Goal: Book appointment/travel/reservation

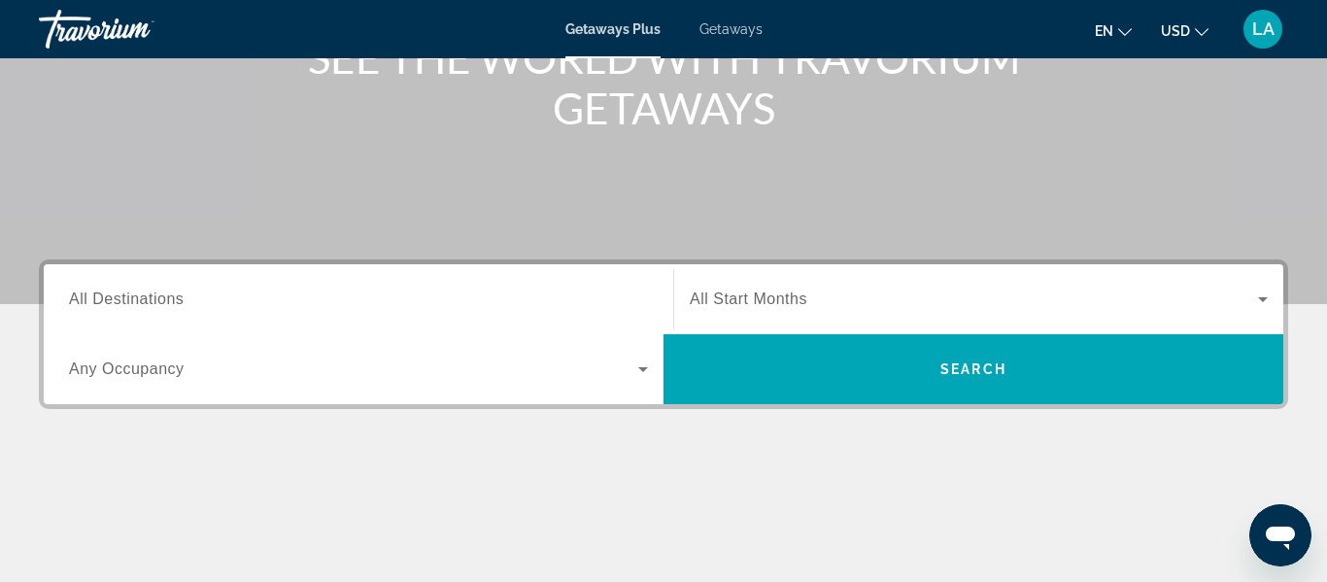
scroll to position [284, 0]
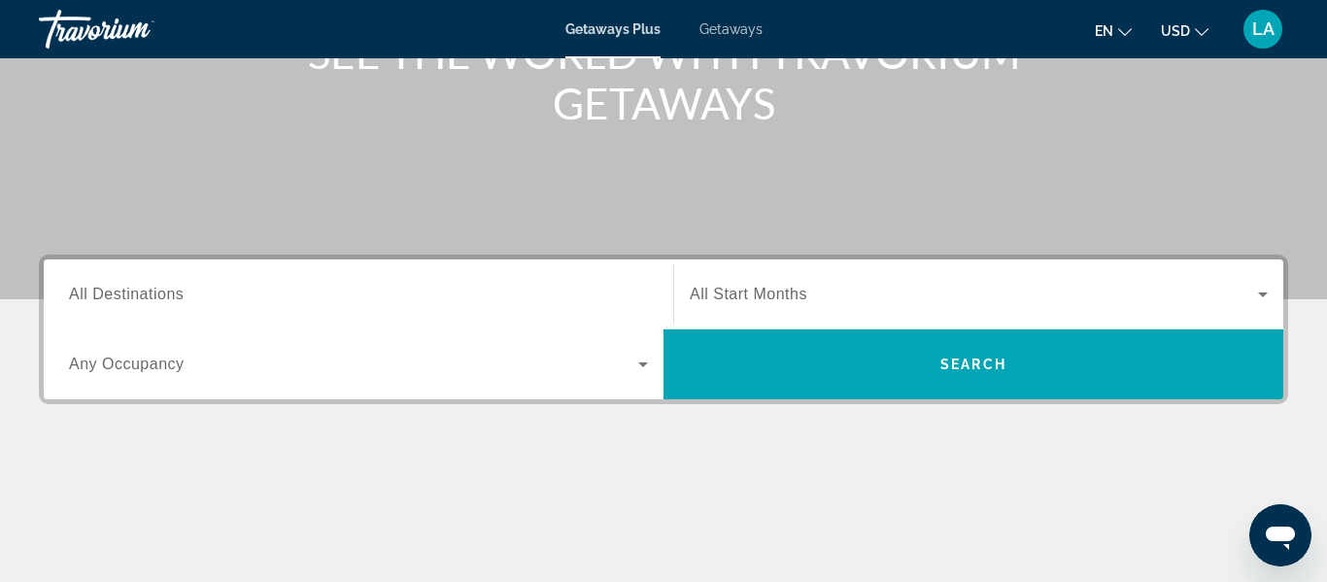
click at [312, 293] on input "Destination All Destinations" at bounding box center [358, 295] width 579 height 23
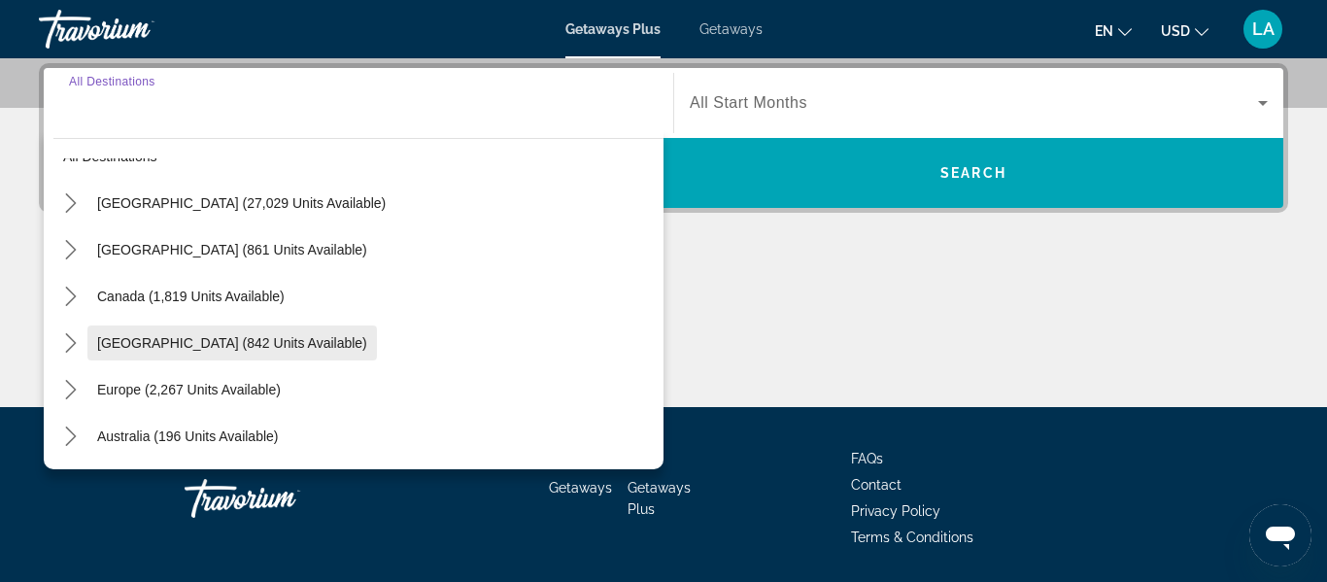
scroll to position [0, 0]
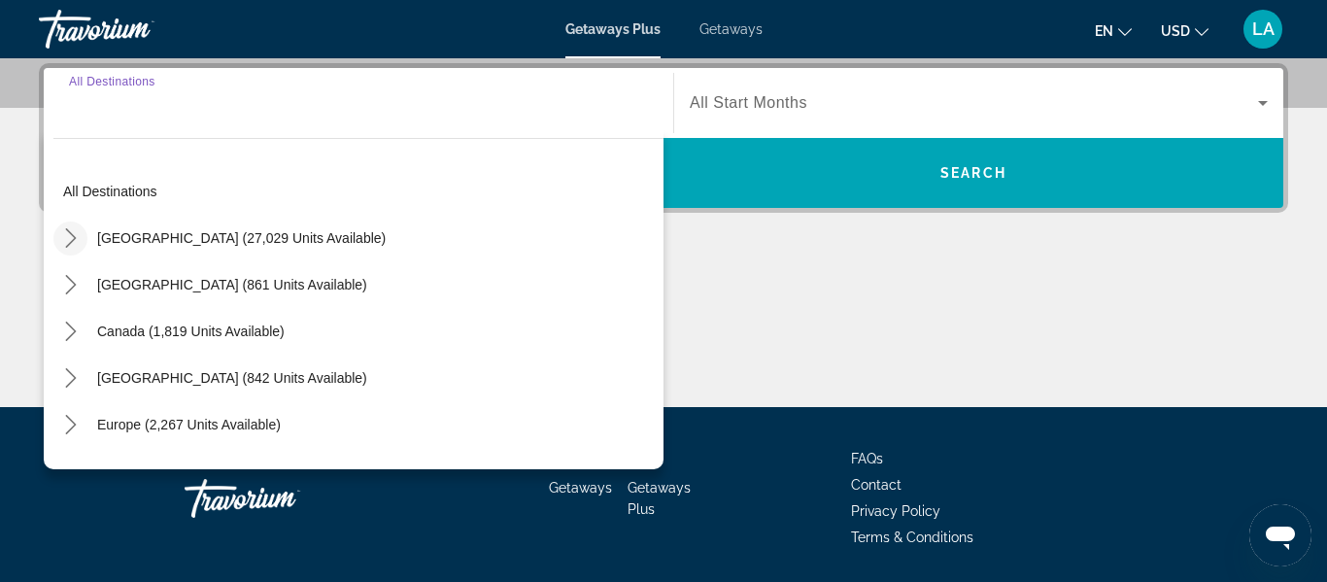
click at [68, 232] on icon "Toggle United States (27,029 units available) submenu" at bounding box center [70, 237] width 11 height 19
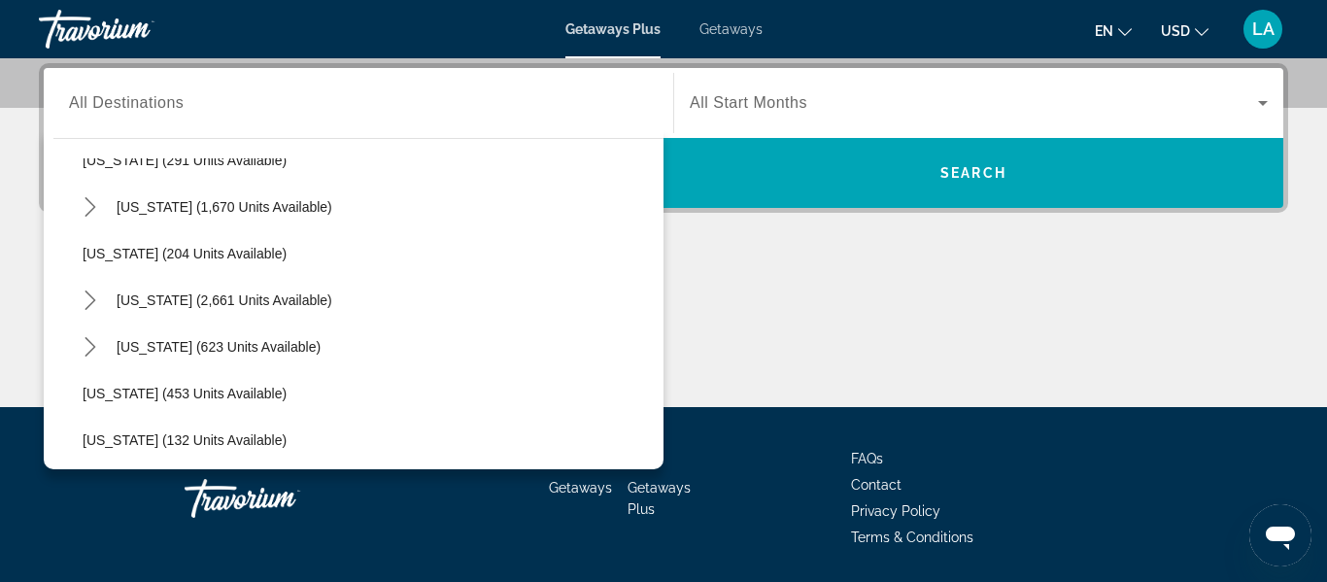
scroll to position [873, 0]
click at [91, 295] on icon "Toggle Nevada (2,661 units available) submenu" at bounding box center [89, 296] width 11 height 19
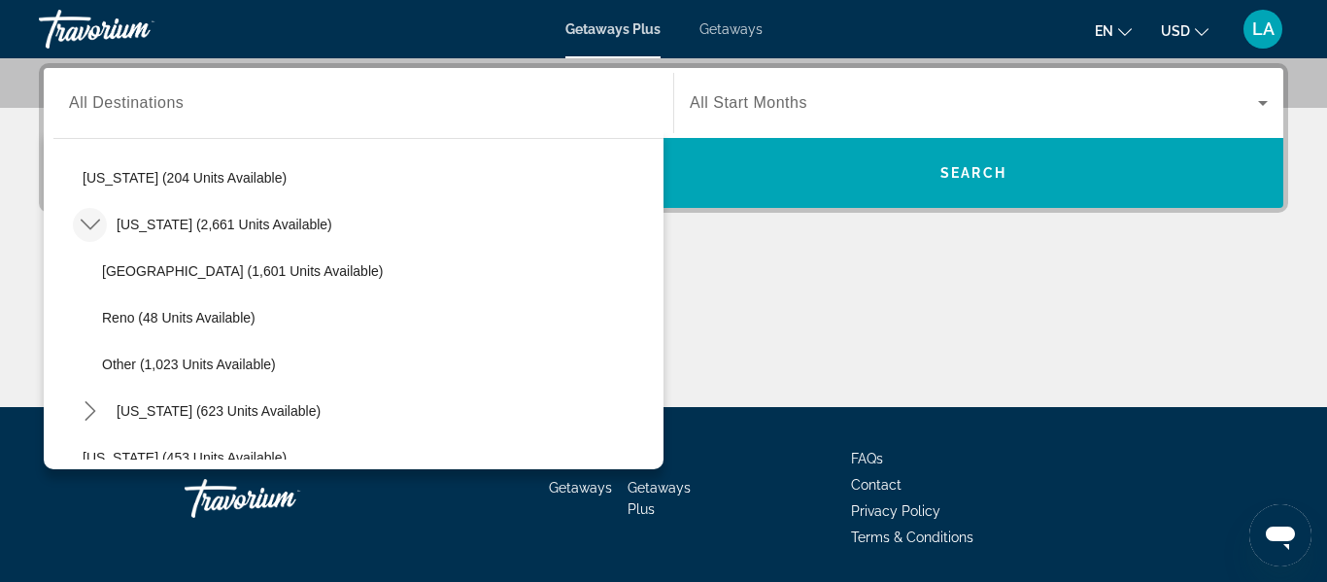
scroll to position [950, 0]
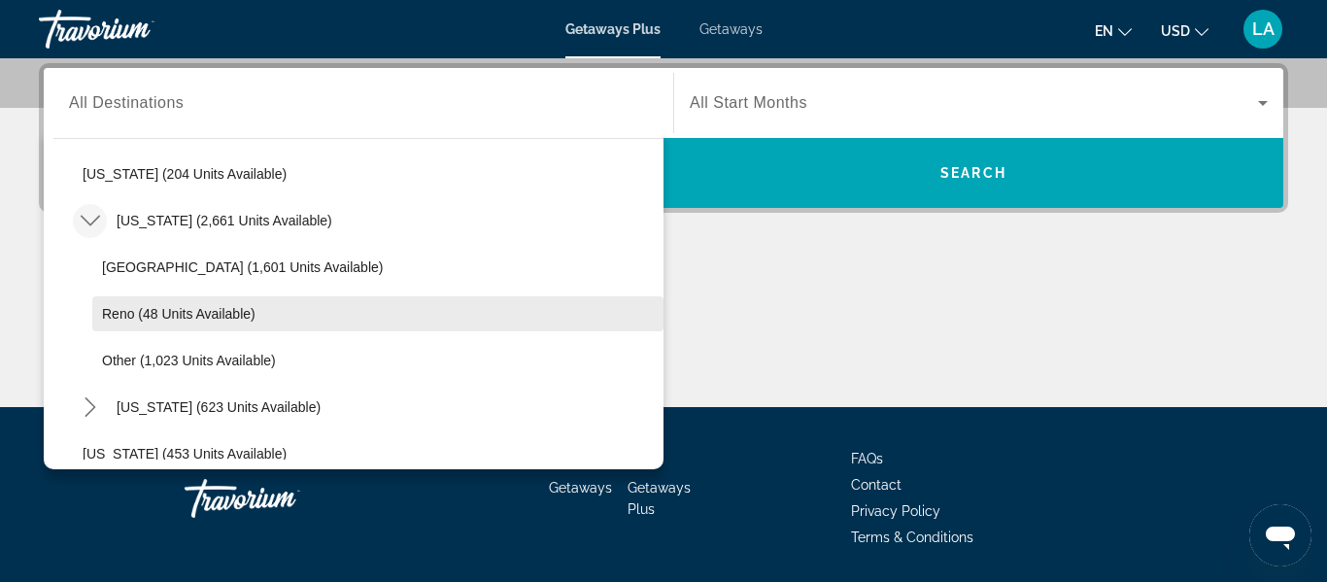
click at [124, 315] on span "Reno (48 units available)" at bounding box center [178, 314] width 153 height 16
type input "**********"
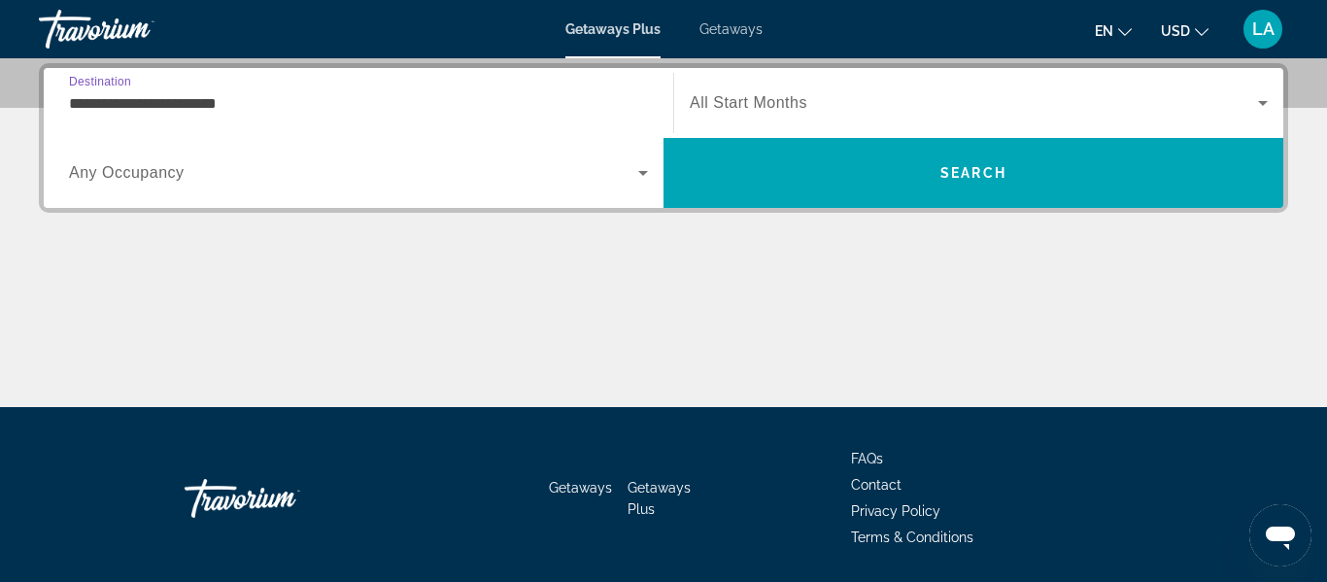
click at [831, 93] on span "Search widget" at bounding box center [974, 102] width 568 height 23
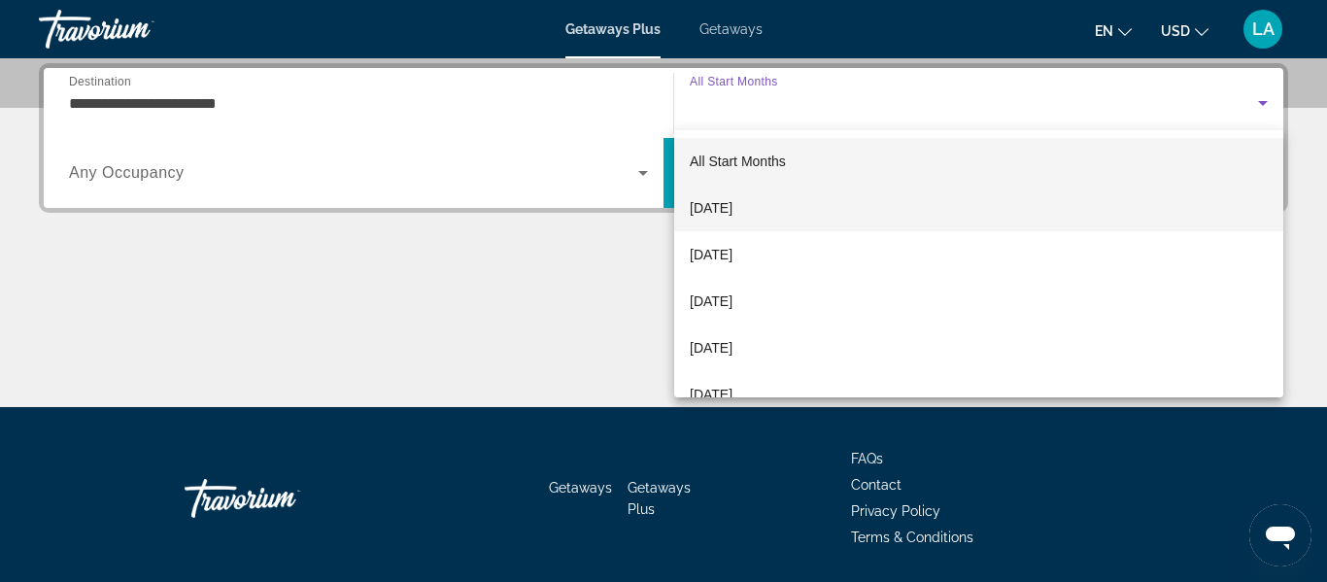
click at [732, 207] on span "[DATE]" at bounding box center [711, 207] width 43 height 23
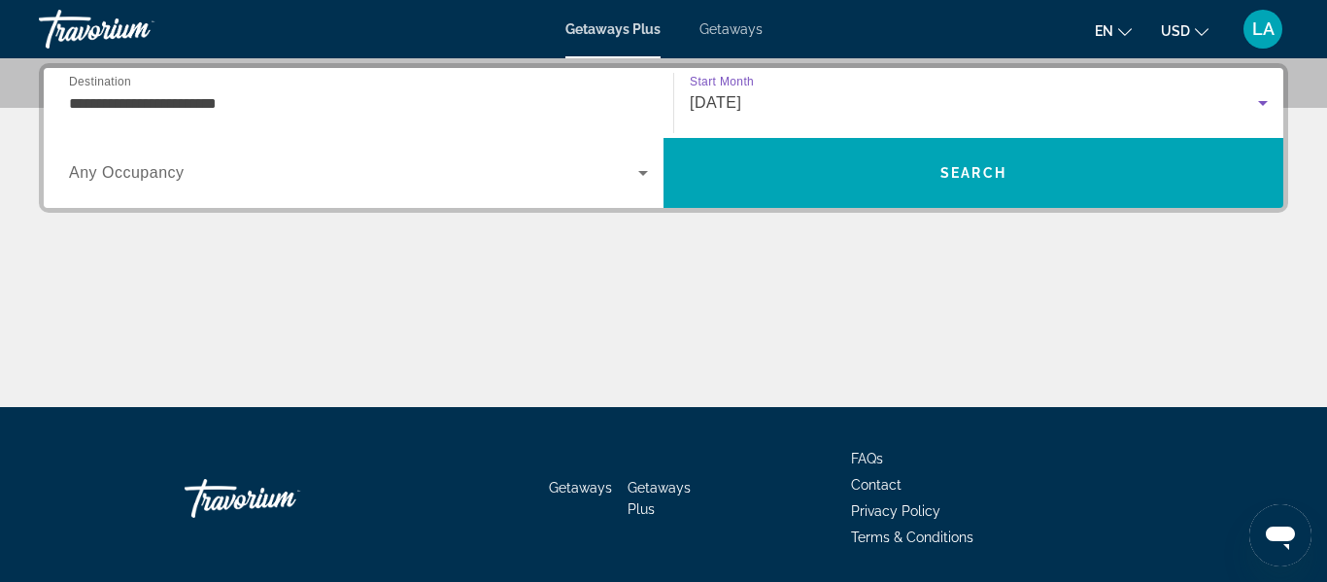
click at [1254, 96] on icon "Search widget" at bounding box center [1262, 102] width 23 height 23
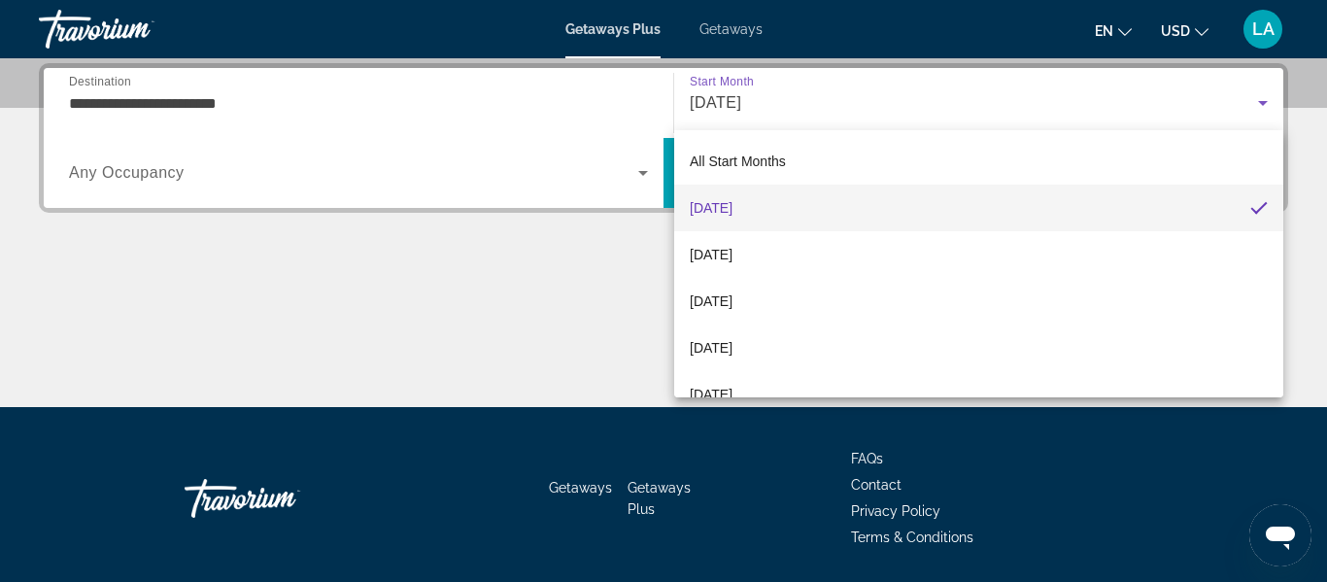
click at [732, 202] on span "[DATE]" at bounding box center [711, 207] width 43 height 23
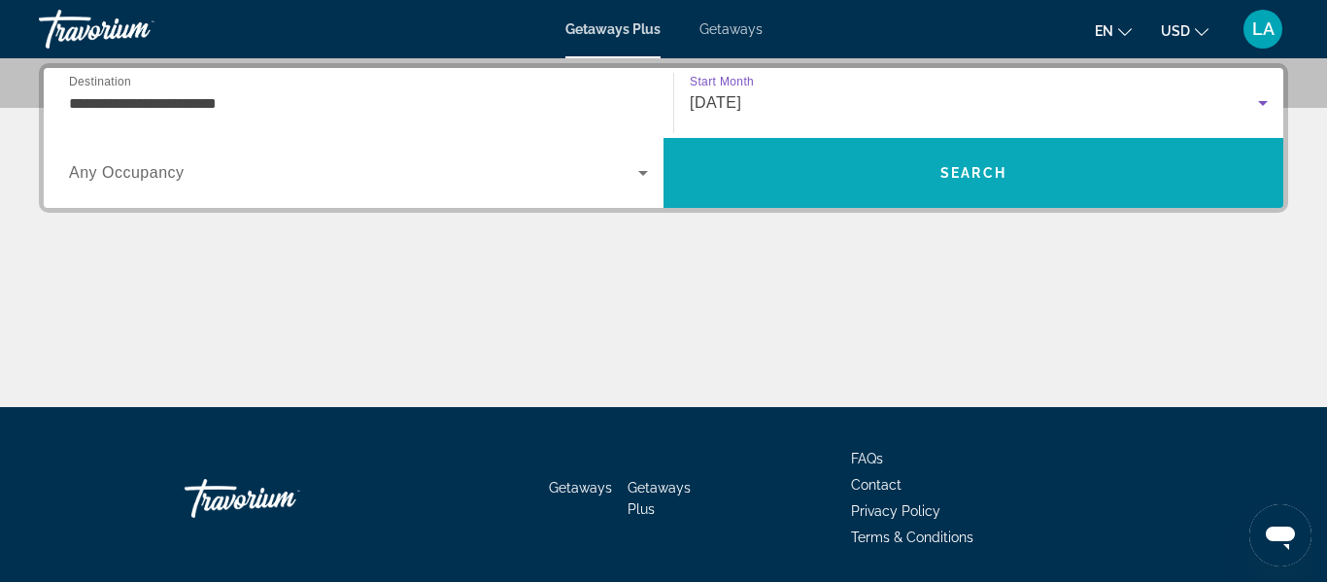
click at [1010, 165] on span "Search" at bounding box center [973, 173] width 620 height 47
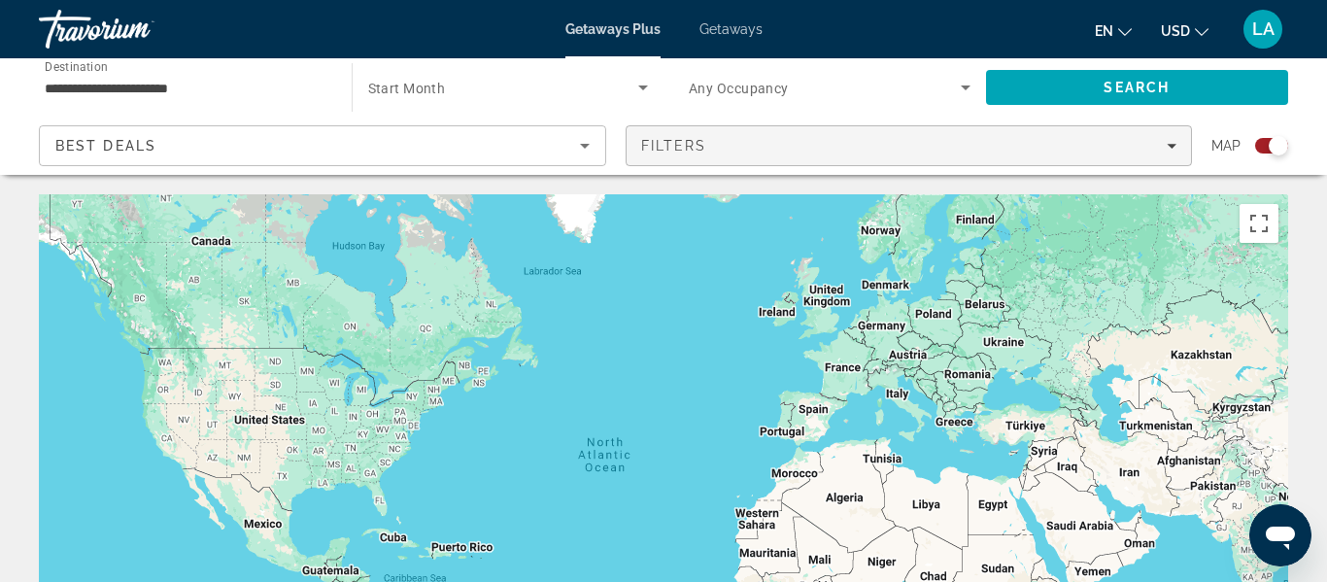
click at [1169, 145] on icon "Filters" at bounding box center [1171, 146] width 10 height 5
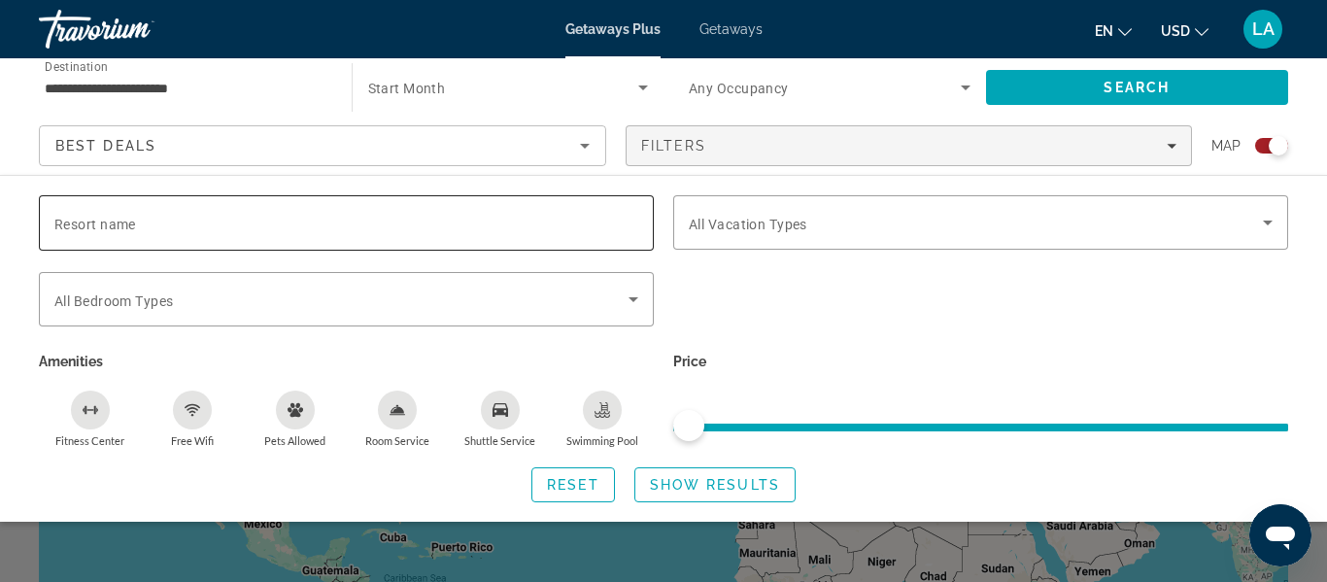
click at [405, 217] on input "Resort name" at bounding box center [346, 223] width 584 height 23
type input "*****"
click at [637, 300] on icon "Search widget" at bounding box center [633, 298] width 23 height 23
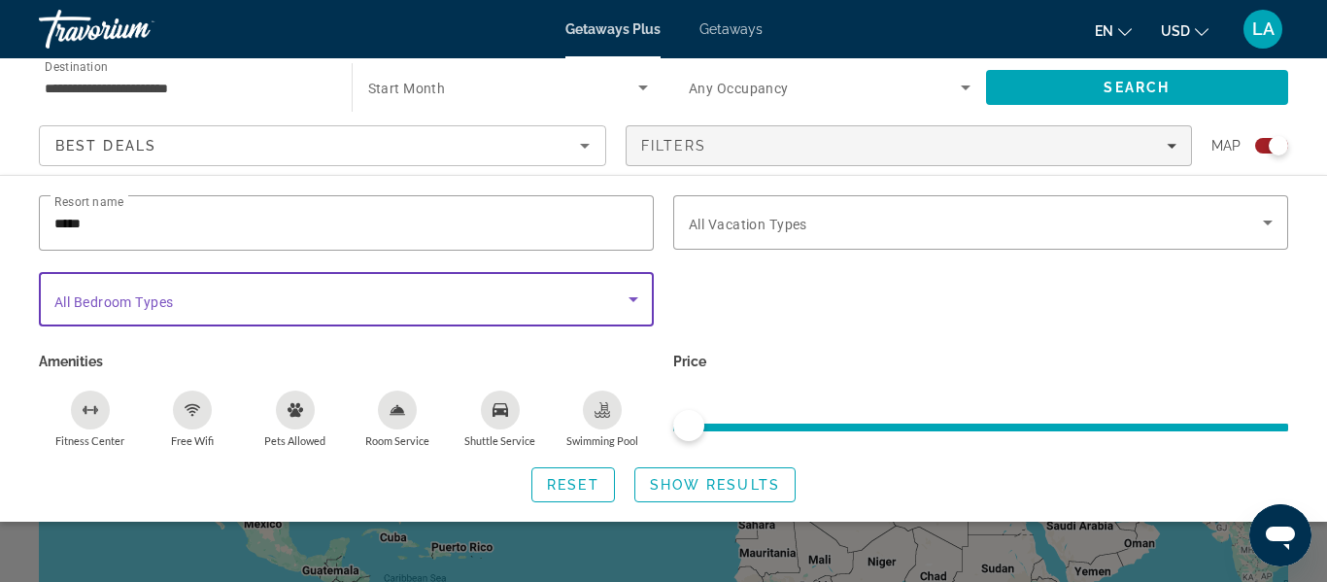
scroll to position [53, 0]
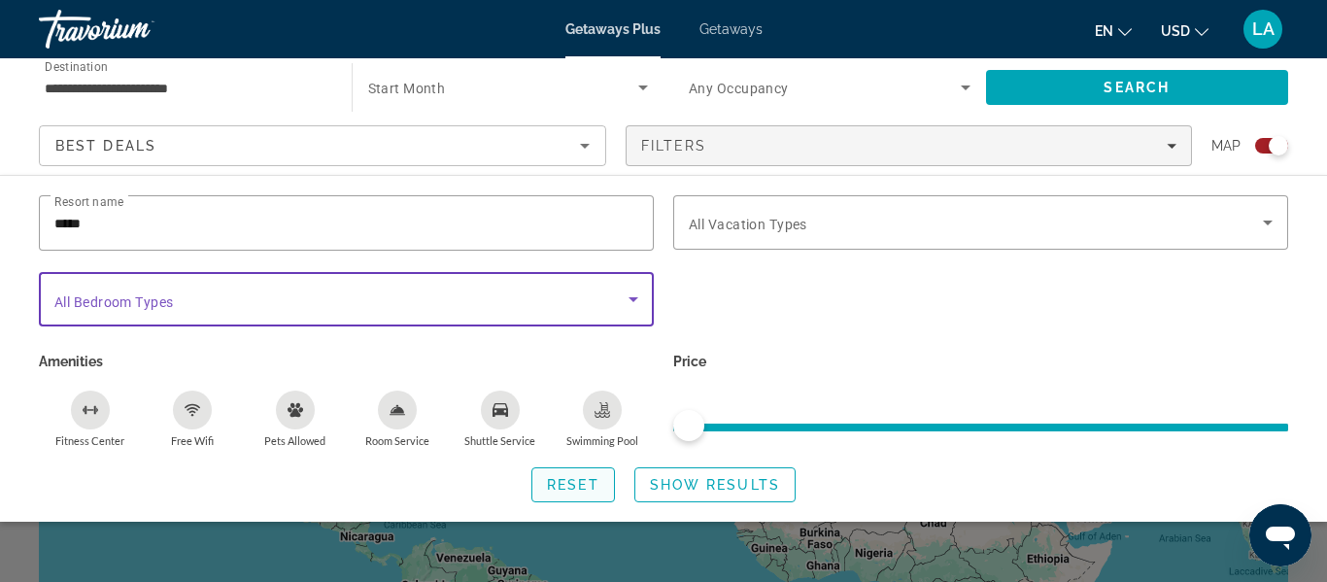
click at [588, 482] on span "Reset" at bounding box center [573, 485] width 52 height 16
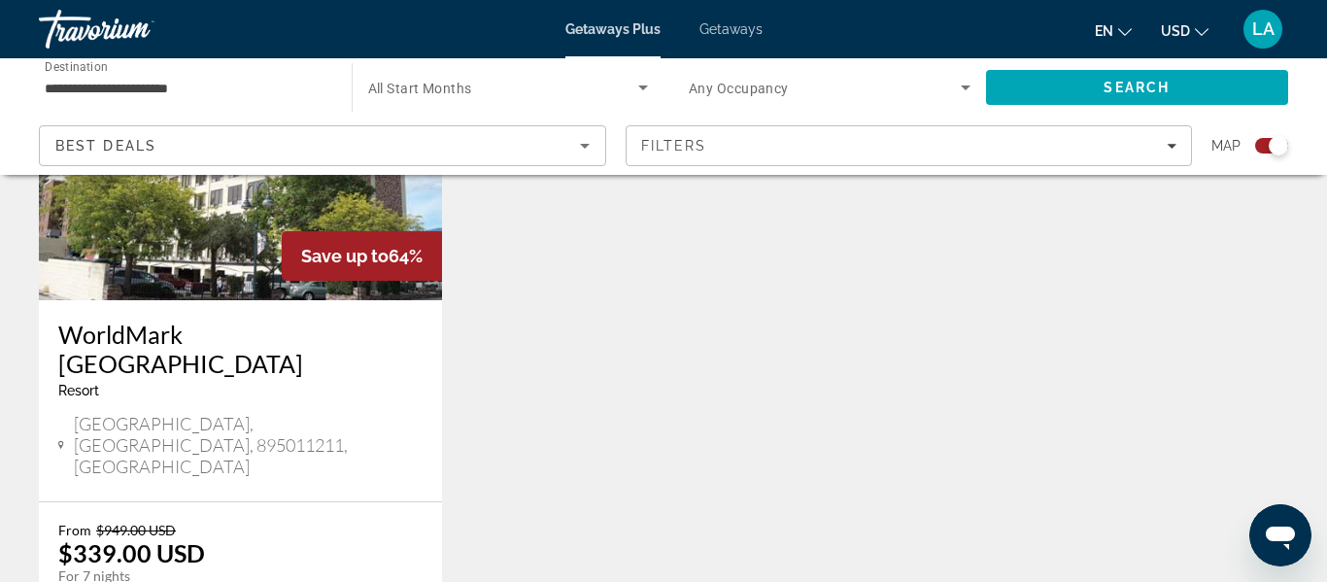
scroll to position [861, 0]
